Goal: Transaction & Acquisition: Book appointment/travel/reservation

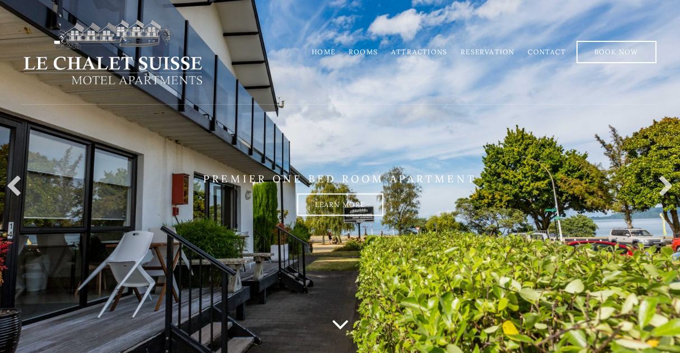
click at [365, 51] on link "Rooms" at bounding box center [362, 52] width 29 height 8
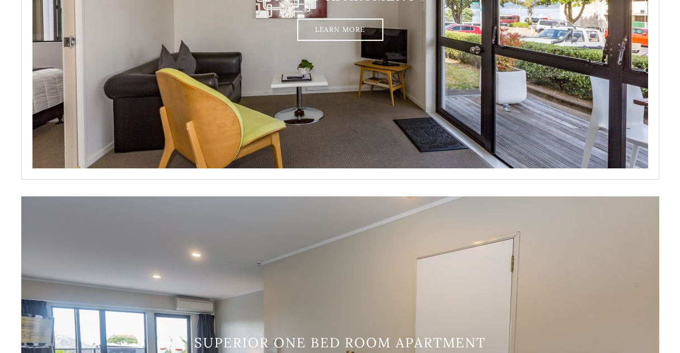
scroll to position [388, 0]
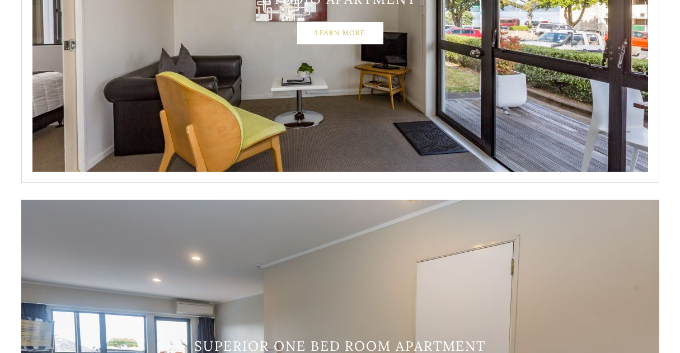
click at [345, 31] on link "Learn More" at bounding box center [340, 33] width 86 height 22
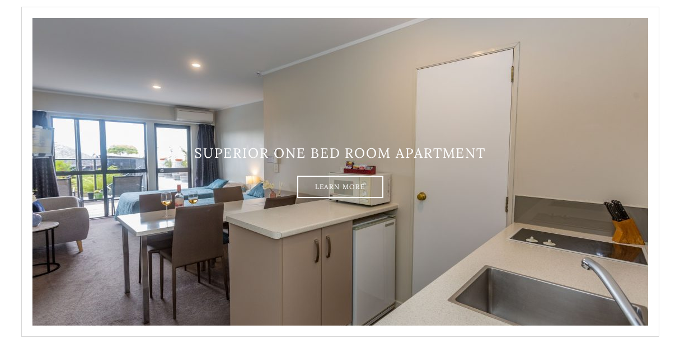
scroll to position [582, 0]
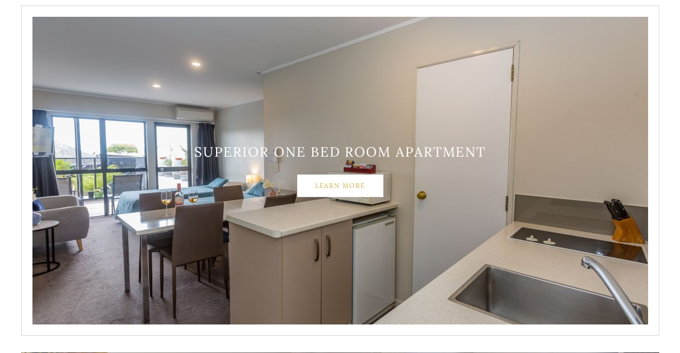
click at [331, 187] on link "Learn More" at bounding box center [340, 186] width 86 height 22
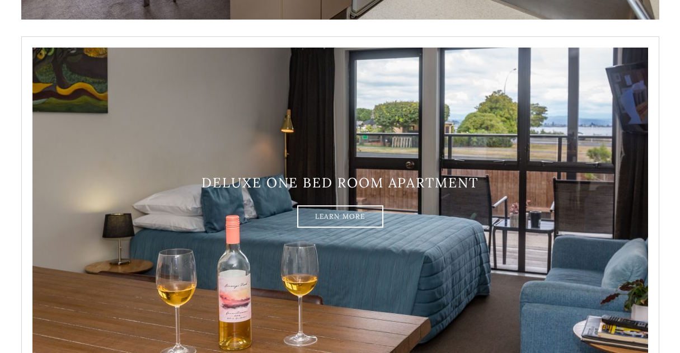
scroll to position [899, 0]
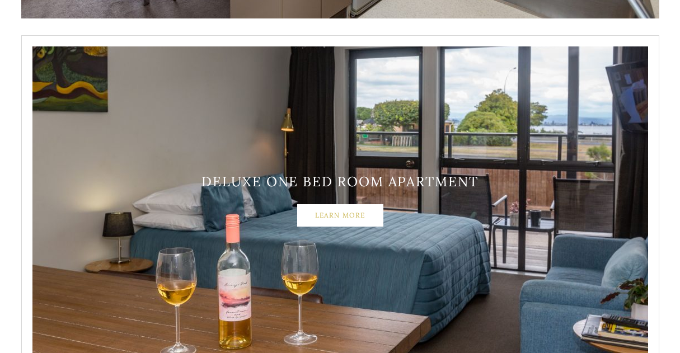
click at [321, 215] on link "Learn More" at bounding box center [340, 215] width 86 height 22
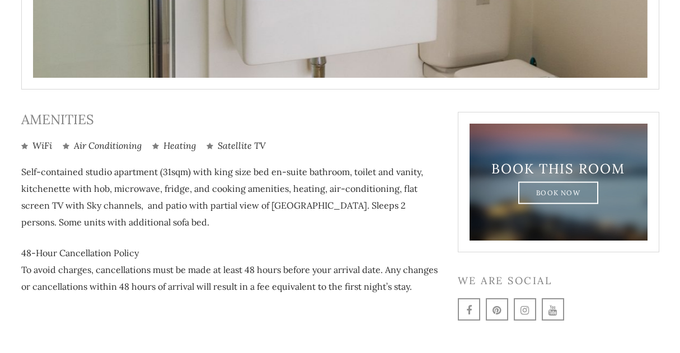
scroll to position [496, 0]
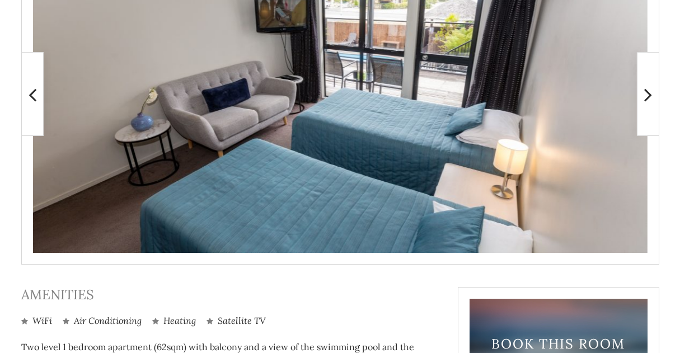
scroll to position [307, 0]
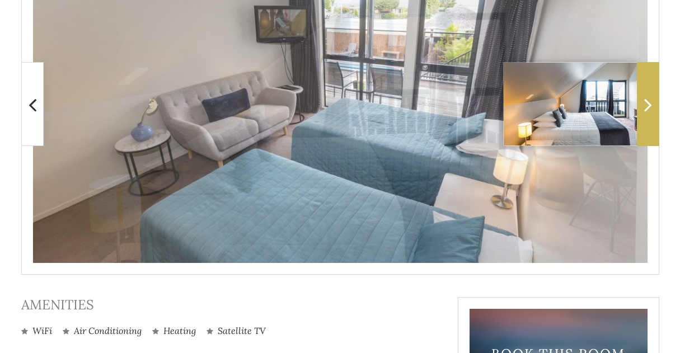
click at [646, 104] on icon at bounding box center [648, 104] width 8 height 22
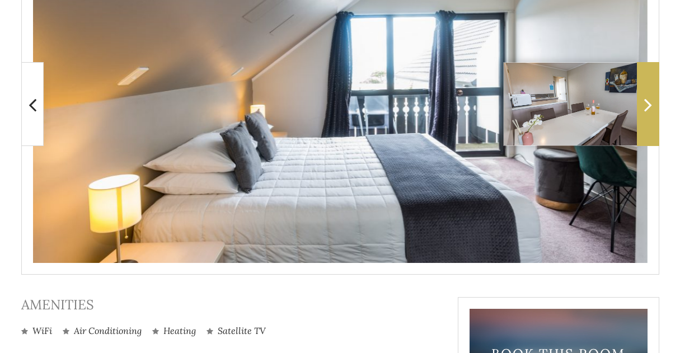
click at [646, 104] on icon at bounding box center [648, 104] width 8 height 22
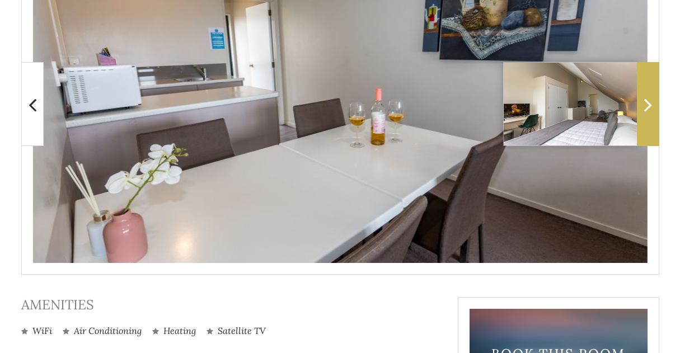
click at [646, 104] on icon at bounding box center [648, 104] width 8 height 22
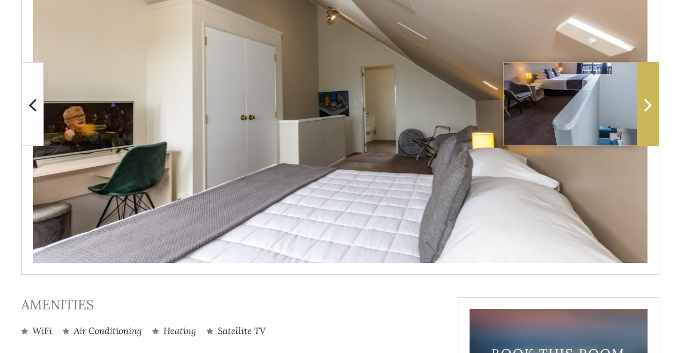
click at [646, 103] on icon at bounding box center [648, 104] width 8 height 22
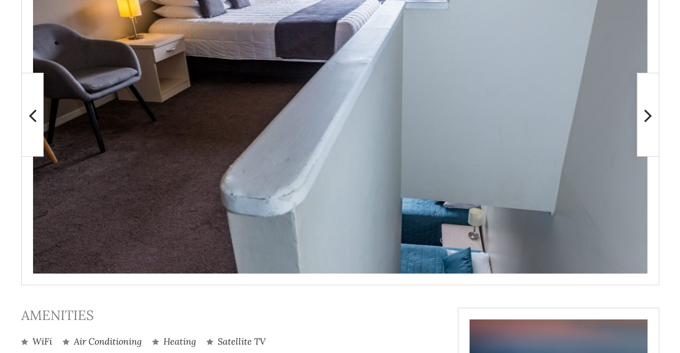
scroll to position [296, 0]
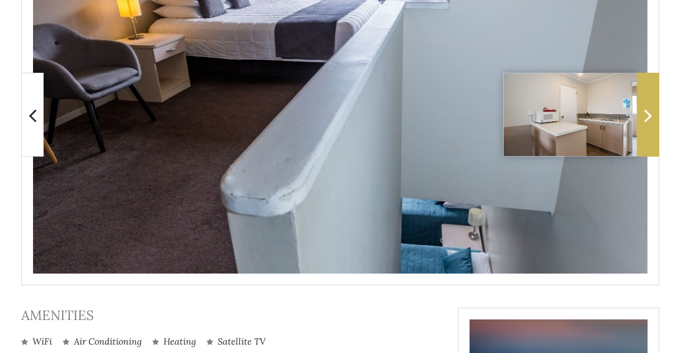
click at [646, 113] on icon at bounding box center [648, 115] width 8 height 22
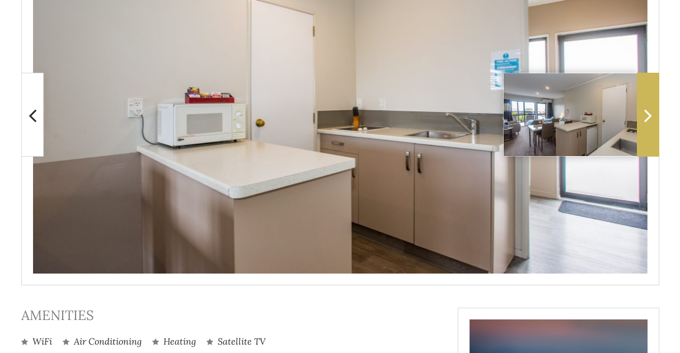
click at [646, 112] on icon at bounding box center [648, 115] width 8 height 22
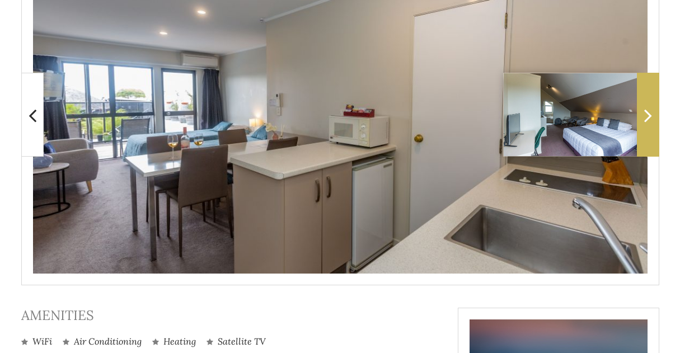
click at [646, 112] on icon at bounding box center [648, 115] width 8 height 22
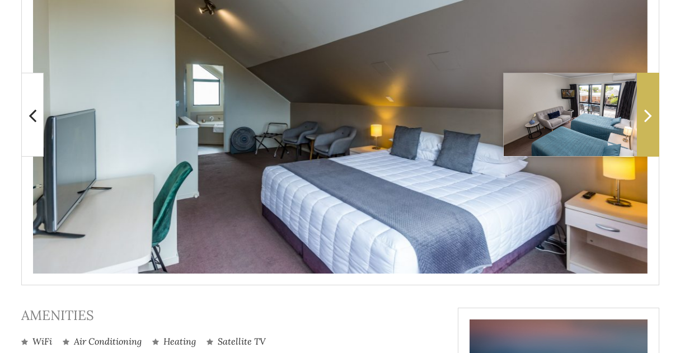
click at [646, 112] on icon at bounding box center [648, 115] width 8 height 22
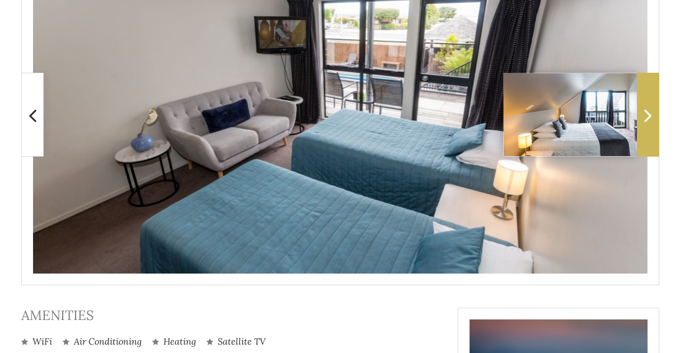
click at [646, 112] on icon at bounding box center [648, 115] width 8 height 22
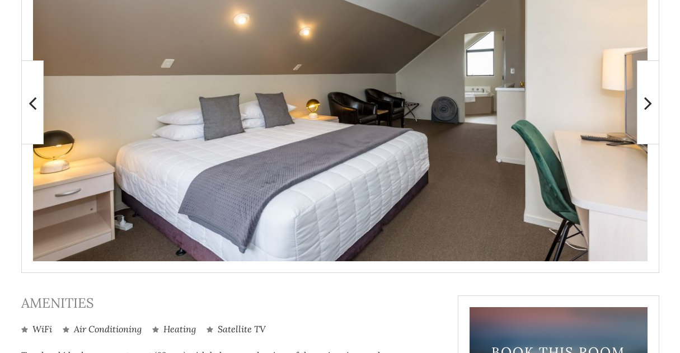
scroll to position [301, 0]
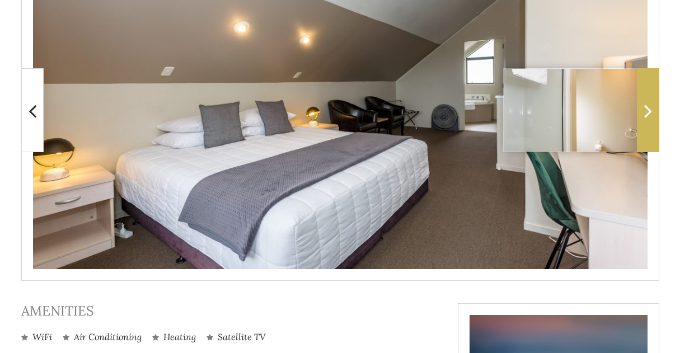
click at [647, 109] on icon at bounding box center [648, 111] width 8 height 22
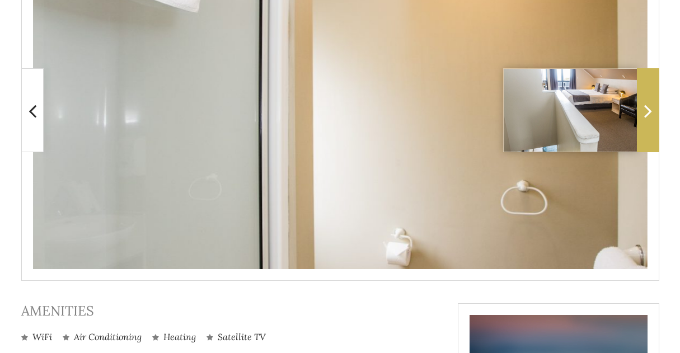
click at [647, 109] on icon at bounding box center [648, 111] width 8 height 22
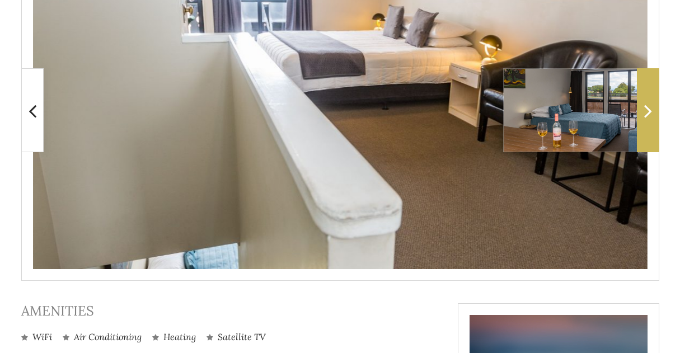
click at [647, 108] on icon at bounding box center [648, 111] width 8 height 22
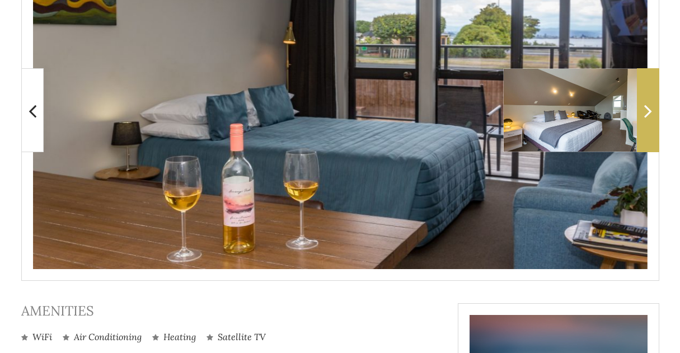
click at [647, 108] on icon at bounding box center [648, 111] width 8 height 22
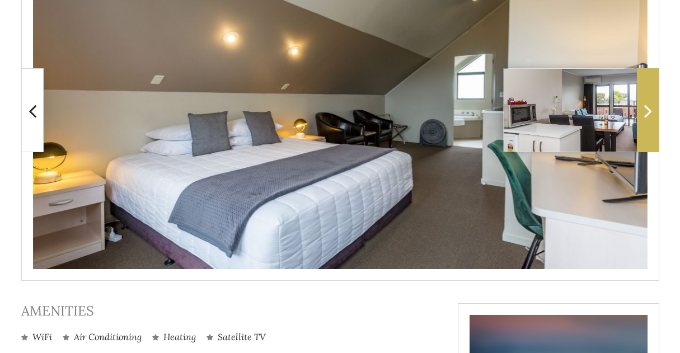
click at [647, 108] on icon at bounding box center [648, 111] width 8 height 22
